Goal: Information Seeking & Learning: Learn about a topic

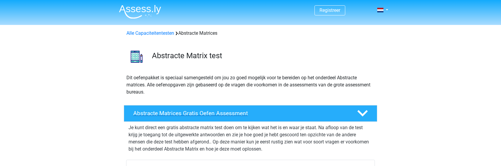
click at [361, 113] on polygon at bounding box center [362, 113] width 10 height 7
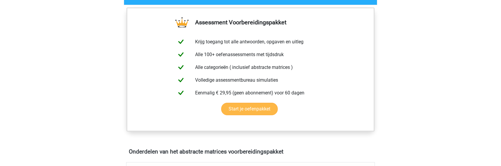
scroll to position [118, 0]
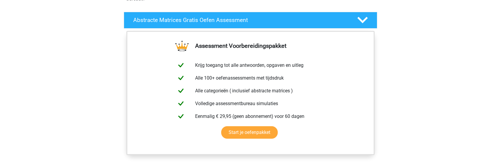
scroll to position [59, 0]
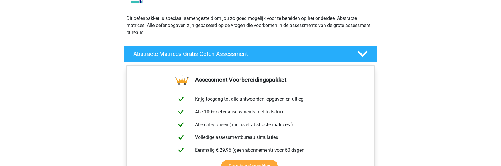
click at [364, 53] on icon at bounding box center [362, 54] width 10 height 10
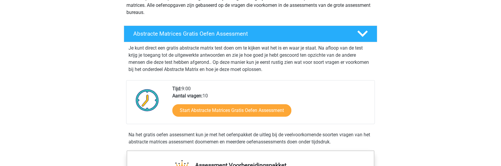
scroll to position [89, 0]
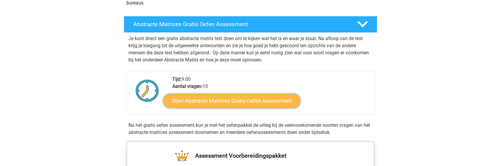
click at [268, 99] on link "Start Abstracte Matrices Gratis Oefen Assessment" at bounding box center [231, 100] width 137 height 14
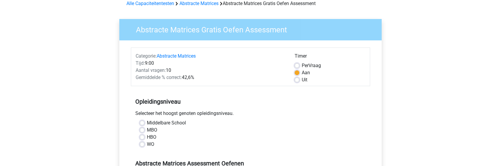
scroll to position [59, 0]
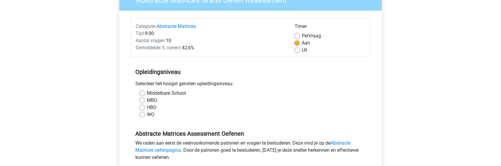
click at [147, 115] on label "WO" at bounding box center [150, 114] width 7 height 7
click at [141, 115] on input "WO" at bounding box center [142, 114] width 5 height 6
radio input "true"
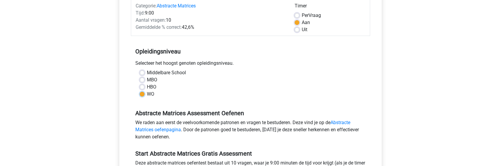
scroll to position [118, 0]
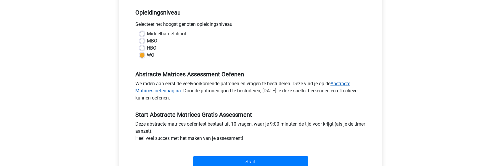
click at [347, 83] on link "Abstracte Matrices oefenpagina" at bounding box center [242, 87] width 215 height 13
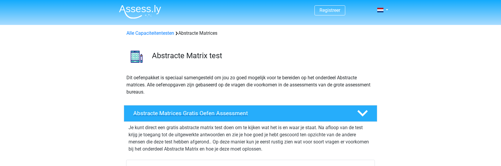
click at [229, 113] on h4 "Abstracte Matrices Gratis Oefen Assessment" at bounding box center [240, 113] width 214 height 7
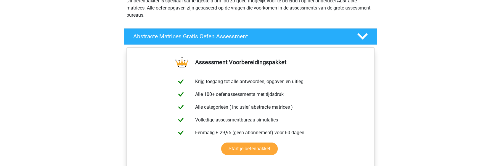
scroll to position [89, 0]
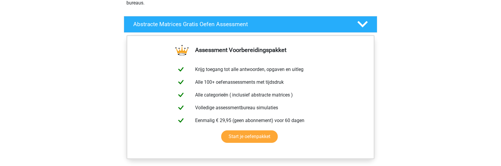
click at [363, 24] on polygon at bounding box center [362, 24] width 10 height 7
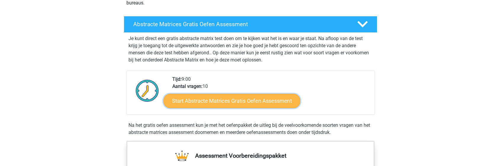
click at [229, 104] on link "Start Abstracte Matrices Gratis Oefen Assessment" at bounding box center [231, 100] width 137 height 14
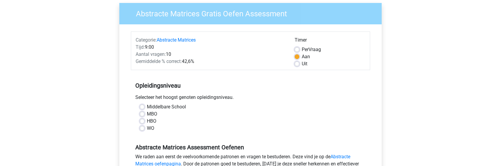
scroll to position [59, 0]
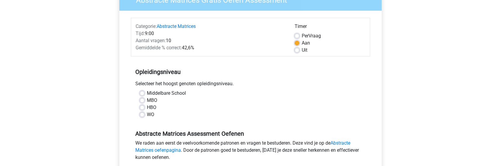
click at [147, 114] on label "WO" at bounding box center [150, 114] width 7 height 7
click at [141, 114] on input "WO" at bounding box center [142, 114] width 5 height 6
radio input "true"
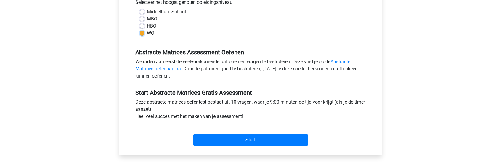
scroll to position [148, 0]
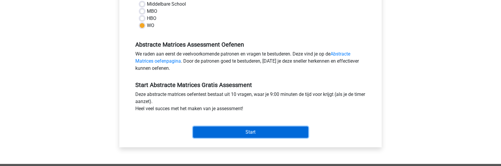
click at [249, 133] on input "Start" at bounding box center [250, 131] width 115 height 11
click at [223, 133] on input "Start" at bounding box center [250, 131] width 115 height 11
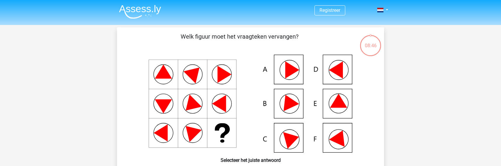
scroll to position [30, 0]
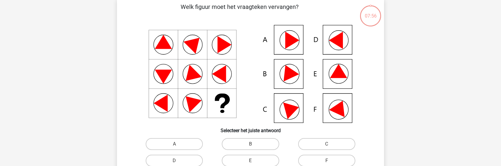
click at [290, 41] on icon at bounding box center [292, 40] width 14 height 17
click at [289, 108] on icon at bounding box center [292, 109] width 18 height 20
click at [250, 142] on label "B" at bounding box center [250, 144] width 57 height 12
click at [250, 144] on input "B" at bounding box center [252, 146] width 4 height 4
radio input "true"
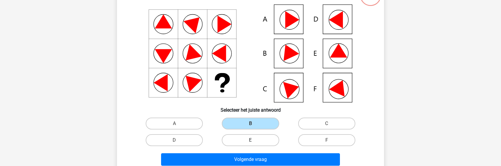
scroll to position [59, 0]
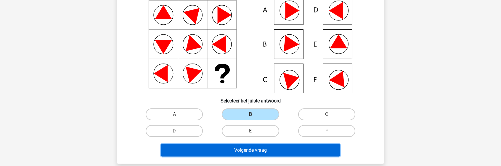
click at [252, 150] on button "Volgende vraag" at bounding box center [250, 150] width 179 height 12
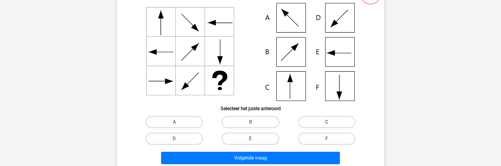
scroll to position [57, 0]
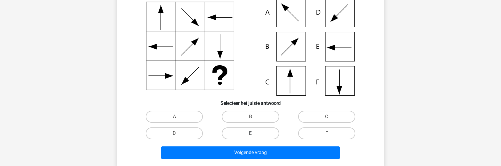
click at [246, 134] on label "E" at bounding box center [250, 133] width 57 height 12
click at [250, 134] on input "E" at bounding box center [252, 135] width 4 height 4
radio input "true"
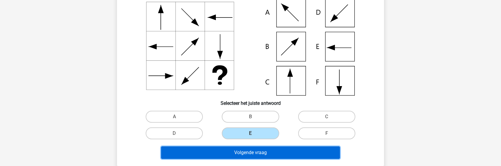
click at [251, 152] on button "Volgende vraag" at bounding box center [250, 152] width 179 height 12
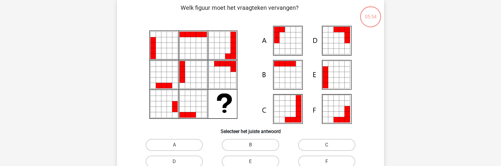
scroll to position [27, 0]
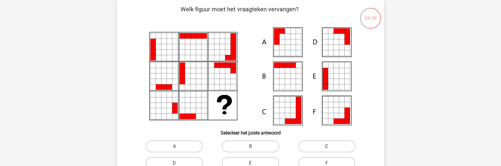
click at [328, 145] on label "C" at bounding box center [326, 146] width 57 height 12
click at [328, 146] on input "C" at bounding box center [329, 148] width 4 height 4
radio input "true"
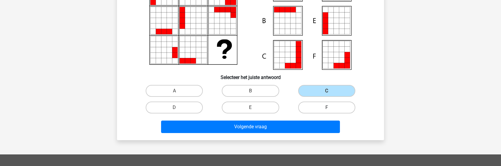
scroll to position [86, 0]
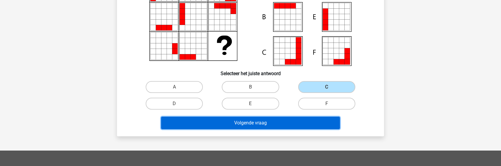
click at [294, 125] on button "Volgende vraag" at bounding box center [250, 122] width 179 height 12
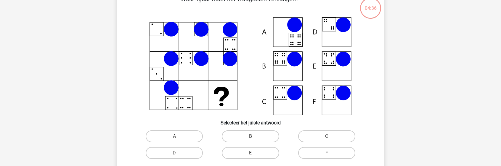
scroll to position [27, 0]
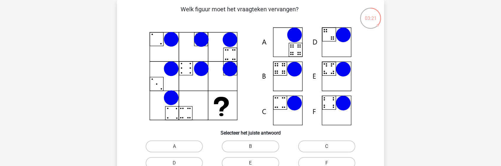
click at [327, 144] on label "C" at bounding box center [326, 146] width 57 height 12
click at [327, 146] on input "C" at bounding box center [329, 148] width 4 height 4
radio input "true"
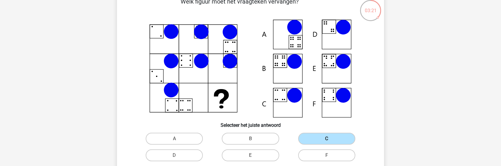
scroll to position [57, 0]
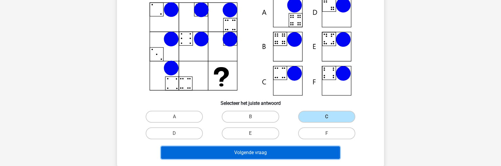
click at [298, 152] on button "Volgende vraag" at bounding box center [250, 152] width 179 height 12
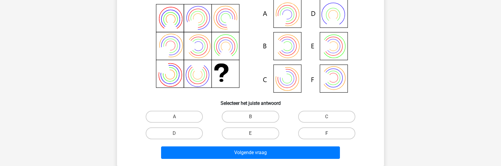
click at [325, 131] on label "F" at bounding box center [326, 133] width 57 height 12
click at [327, 133] on input "F" at bounding box center [329, 135] width 4 height 4
radio input "true"
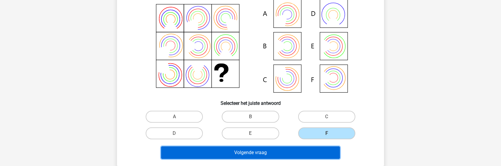
click at [275, 153] on button "Volgende vraag" at bounding box center [250, 152] width 179 height 12
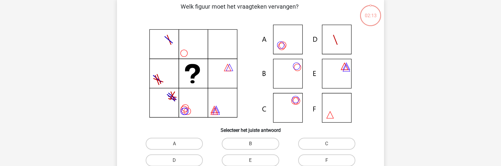
scroll to position [27, 0]
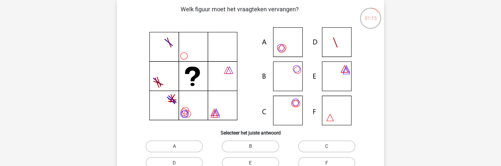
click at [286, 75] on icon at bounding box center [250, 76] width 239 height 98
click at [251, 145] on label "B" at bounding box center [250, 146] width 57 height 12
click at [251, 146] on input "B" at bounding box center [252, 148] width 4 height 4
radio input "true"
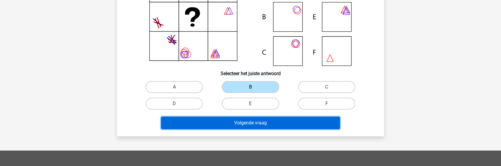
click at [265, 125] on button "Volgende vraag" at bounding box center [250, 122] width 179 height 12
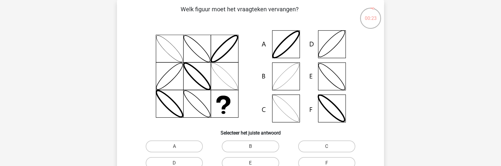
click at [329, 77] on icon at bounding box center [250, 76] width 239 height 98
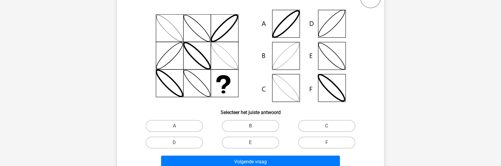
scroll to position [57, 0]
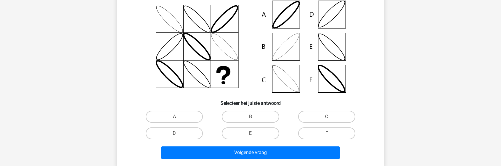
click at [251, 133] on div "E" at bounding box center [250, 133] width 71 height 12
click at [250, 134] on label "E" at bounding box center [250, 133] width 57 height 12
click at [250, 134] on input "E" at bounding box center [252, 135] width 4 height 4
radio input "true"
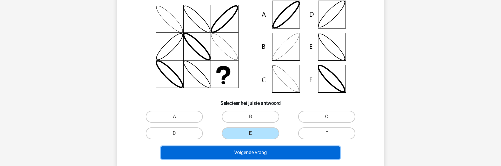
click at [248, 152] on button "Volgende vraag" at bounding box center [250, 152] width 179 height 12
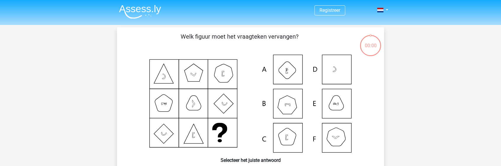
scroll to position [57, 0]
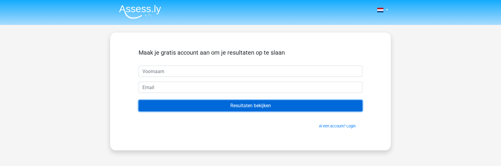
click at [248, 106] on input "Resultaten bekijken" at bounding box center [251, 105] width 224 height 11
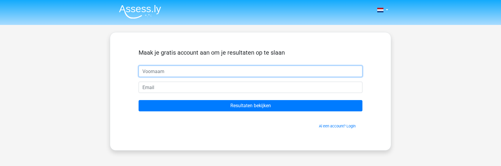
click at [185, 72] on input "text" at bounding box center [251, 70] width 224 height 11
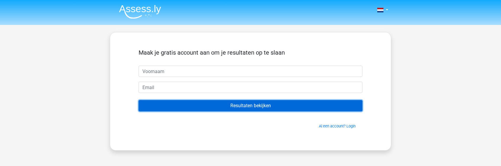
click at [262, 105] on input "Resultaten bekijken" at bounding box center [251, 105] width 224 height 11
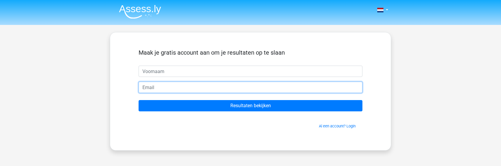
click at [208, 88] on input "email" at bounding box center [251, 86] width 224 height 11
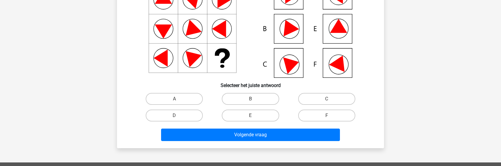
scroll to position [89, 0]
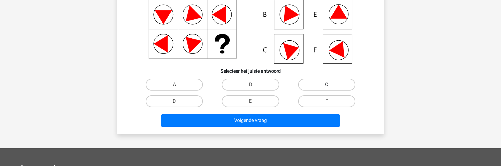
click at [330, 87] on label "C" at bounding box center [326, 84] width 57 height 12
click at [330, 87] on input "C" at bounding box center [329, 86] width 4 height 4
radio input "true"
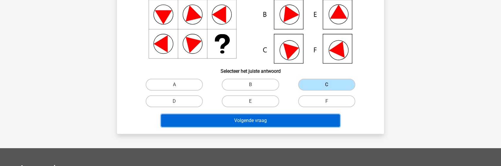
click at [273, 122] on button "Volgende vraag" at bounding box center [250, 120] width 179 height 12
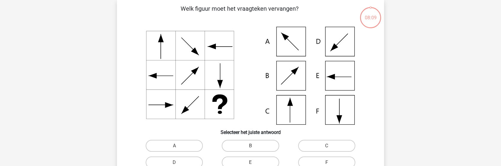
scroll to position [27, 0]
click at [324, 144] on label "C" at bounding box center [326, 146] width 57 height 12
click at [327, 146] on input "C" at bounding box center [329, 148] width 4 height 4
radio input "true"
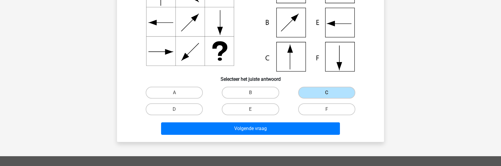
scroll to position [86, 0]
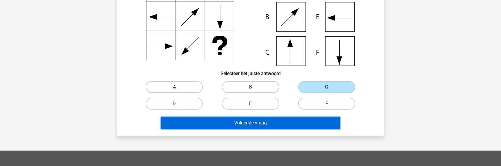
click at [273, 126] on button "Volgende vraag" at bounding box center [250, 122] width 179 height 12
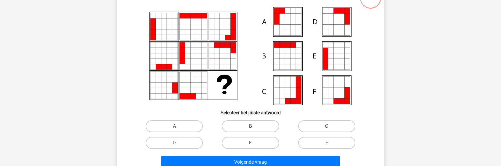
scroll to position [57, 0]
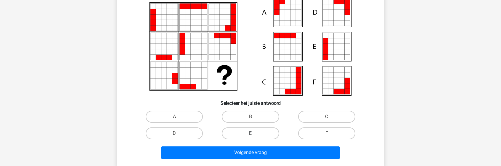
drag, startPoint x: 258, startPoint y: 132, endPoint x: 259, endPoint y: 136, distance: 4.2
click at [259, 133] on label "E" at bounding box center [250, 133] width 57 height 12
click at [254, 133] on input "E" at bounding box center [252, 135] width 4 height 4
radio input "true"
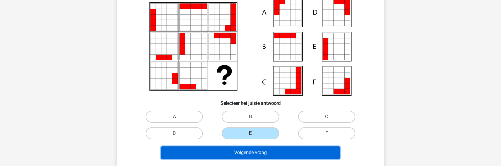
click at [256, 151] on button "Volgende vraag" at bounding box center [250, 152] width 179 height 12
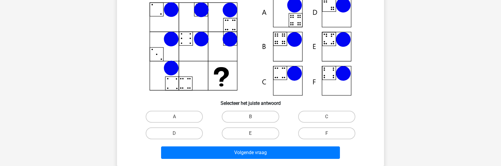
click at [287, 45] on icon at bounding box center [280, 39] width 14 height 14
click at [328, 41] on icon at bounding box center [250, 47] width 239 height 98
click at [259, 132] on label "E" at bounding box center [250, 133] width 57 height 12
click at [254, 133] on input "E" at bounding box center [252, 135] width 4 height 4
radio input "true"
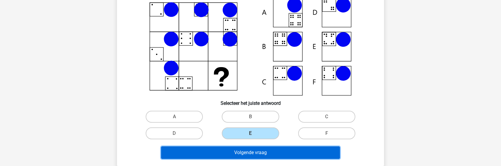
click at [264, 152] on button "Volgende vraag" at bounding box center [250, 152] width 179 height 12
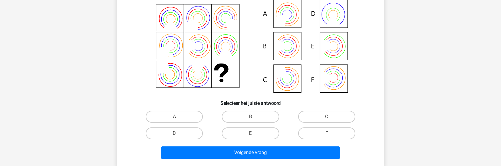
scroll to position [27, 0]
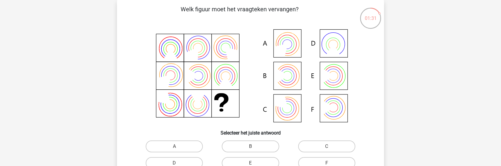
click at [282, 50] on icon at bounding box center [283, 48] width 20 height 20
click at [174, 145] on label "A" at bounding box center [174, 146] width 57 height 12
click at [174, 146] on input "A" at bounding box center [176, 148] width 4 height 4
radio input "true"
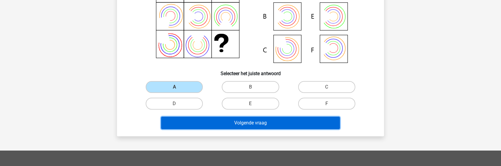
click at [241, 123] on button "Volgende vraag" at bounding box center [250, 122] width 179 height 12
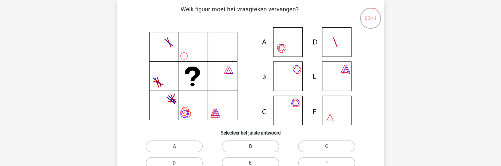
click at [246, 148] on label "B" at bounding box center [250, 146] width 57 height 12
click at [250, 148] on input "B" at bounding box center [252, 148] width 4 height 4
radio input "true"
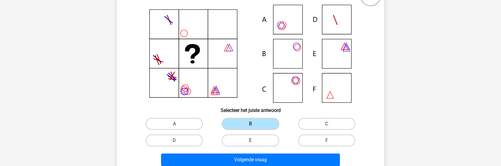
scroll to position [86, 0]
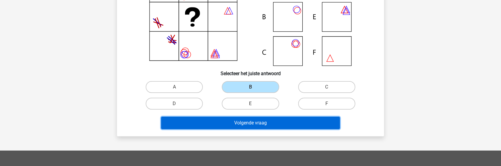
click at [251, 123] on button "Volgende vraag" at bounding box center [250, 122] width 179 height 12
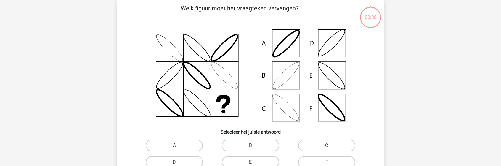
scroll to position [27, 0]
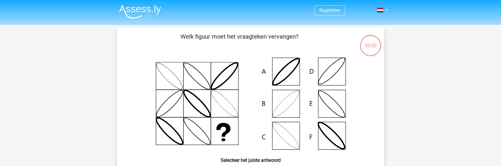
scroll to position [27, 0]
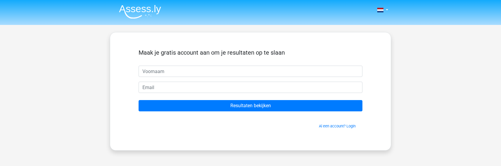
click at [224, 74] on input "text" at bounding box center [251, 70] width 224 height 11
type input "ger"
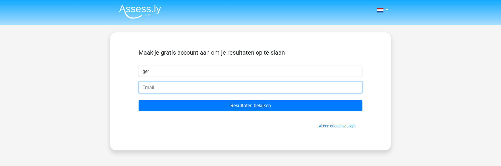
click at [201, 86] on input "email" at bounding box center [251, 86] width 224 height 11
type input "[EMAIL_ADDRESS][DOMAIN_NAME]"
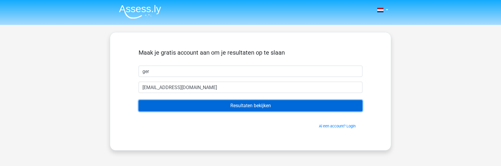
click at [238, 106] on input "Resultaten bekijken" at bounding box center [251, 105] width 224 height 11
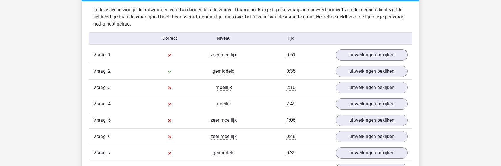
scroll to position [474, 0]
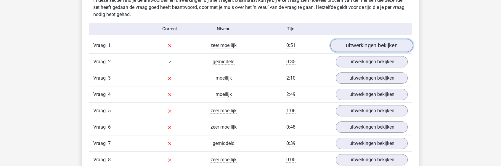
click at [371, 48] on link "uitwerkingen bekijken" at bounding box center [371, 45] width 83 height 13
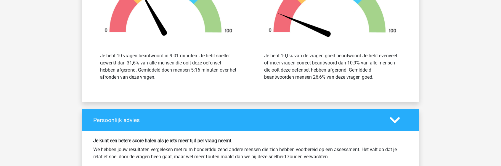
scroll to position [1211, 0]
